Goal: Task Accomplishment & Management: Manage account settings

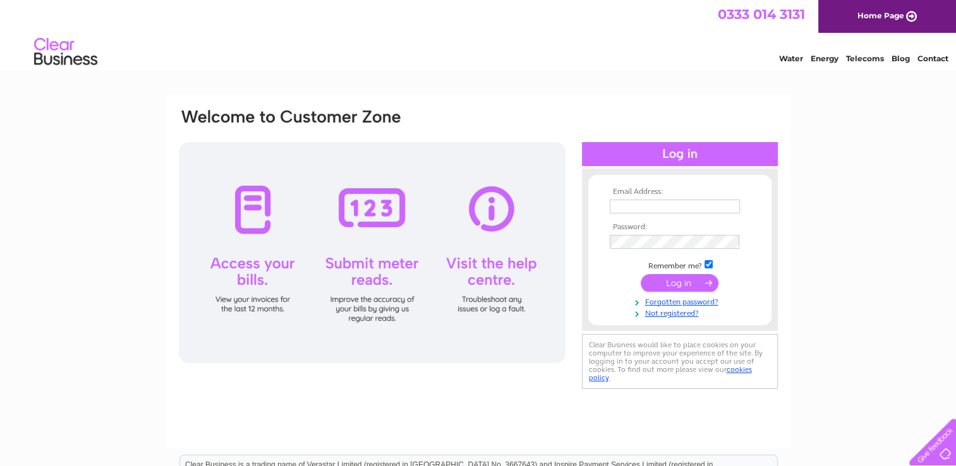
type input "lisa.wilson@lycetts.co.uk"
click at [683, 284] on input "submit" at bounding box center [680, 283] width 78 height 18
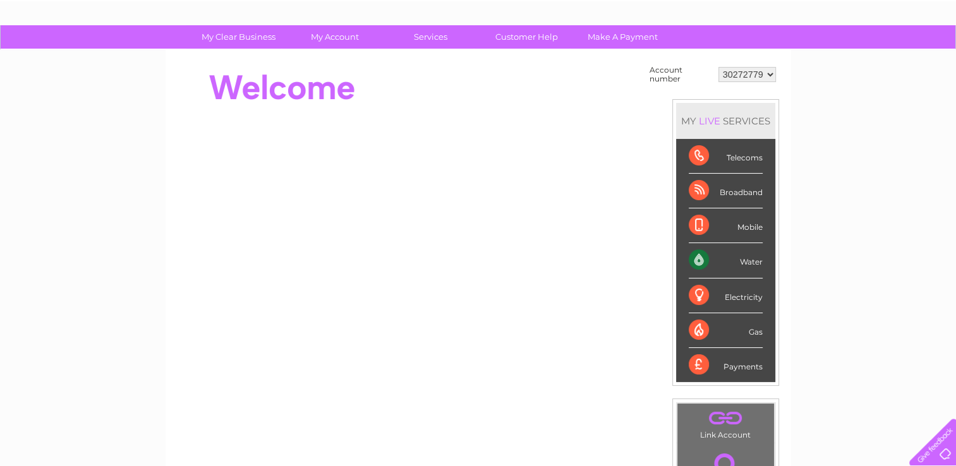
scroll to position [25, 0]
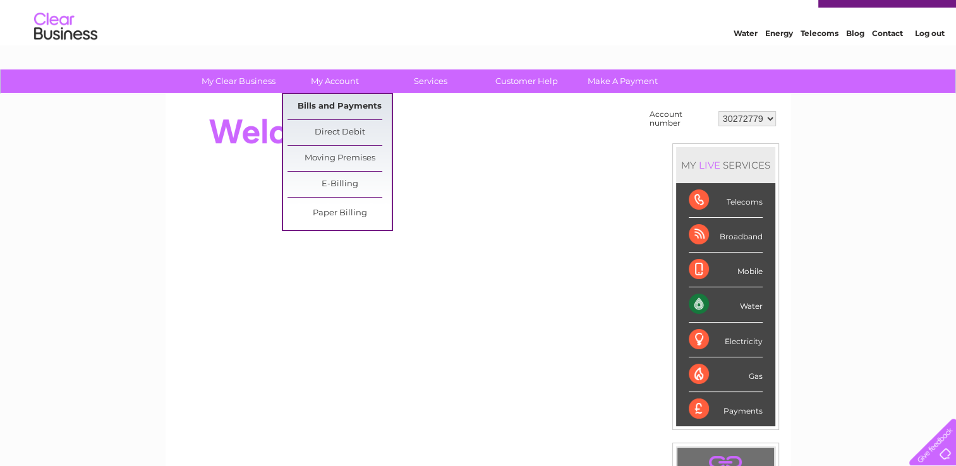
click at [323, 103] on link "Bills and Payments" at bounding box center [339, 106] width 104 height 25
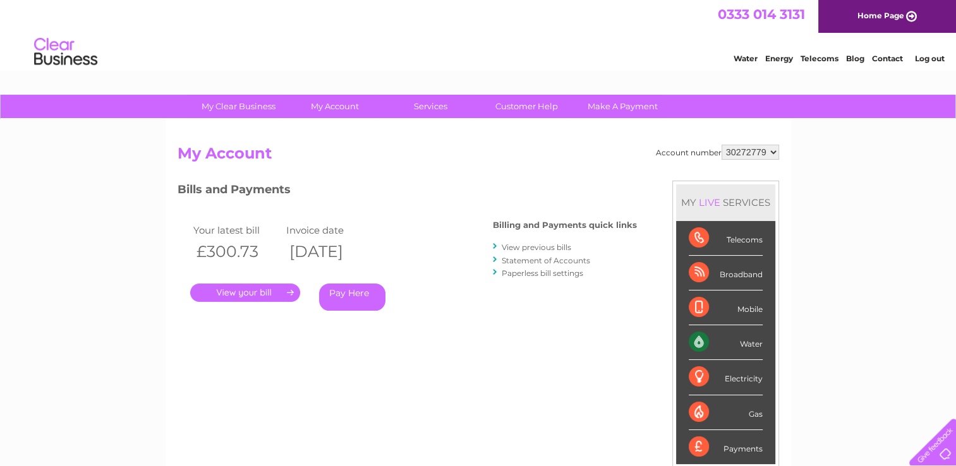
click at [253, 292] on link "." at bounding box center [245, 293] width 110 height 18
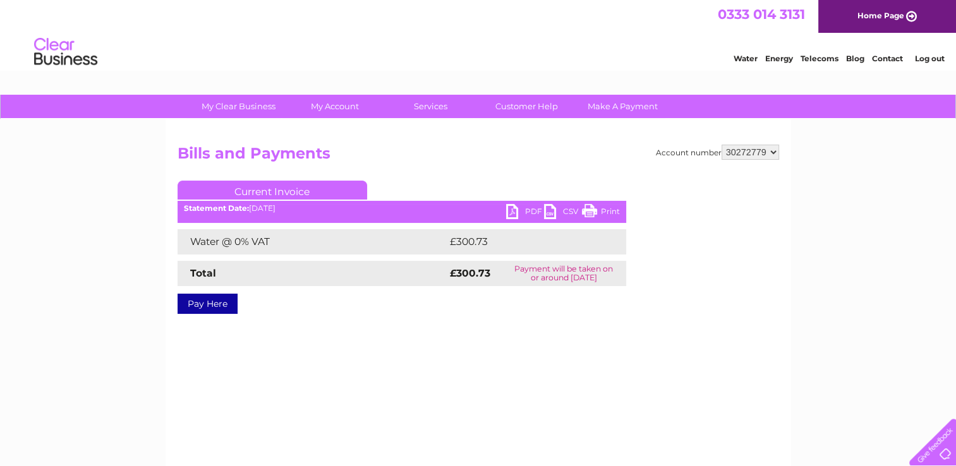
click at [516, 208] on link "PDF" at bounding box center [525, 213] width 38 height 18
